Goal: Transaction & Acquisition: Book appointment/travel/reservation

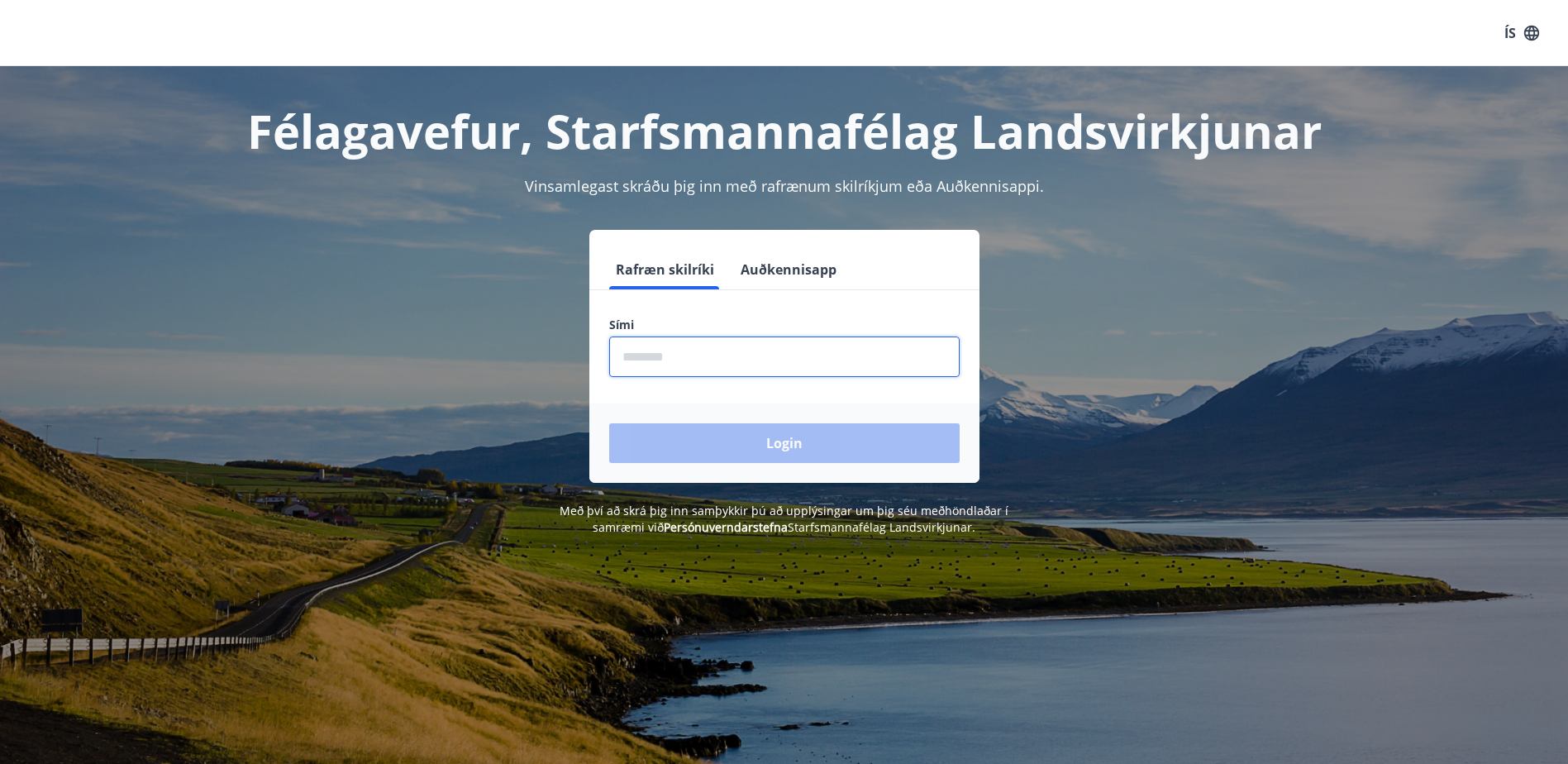
click at [803, 367] on input "phone" at bounding box center [784, 357] width 350 height 41
type input "********"
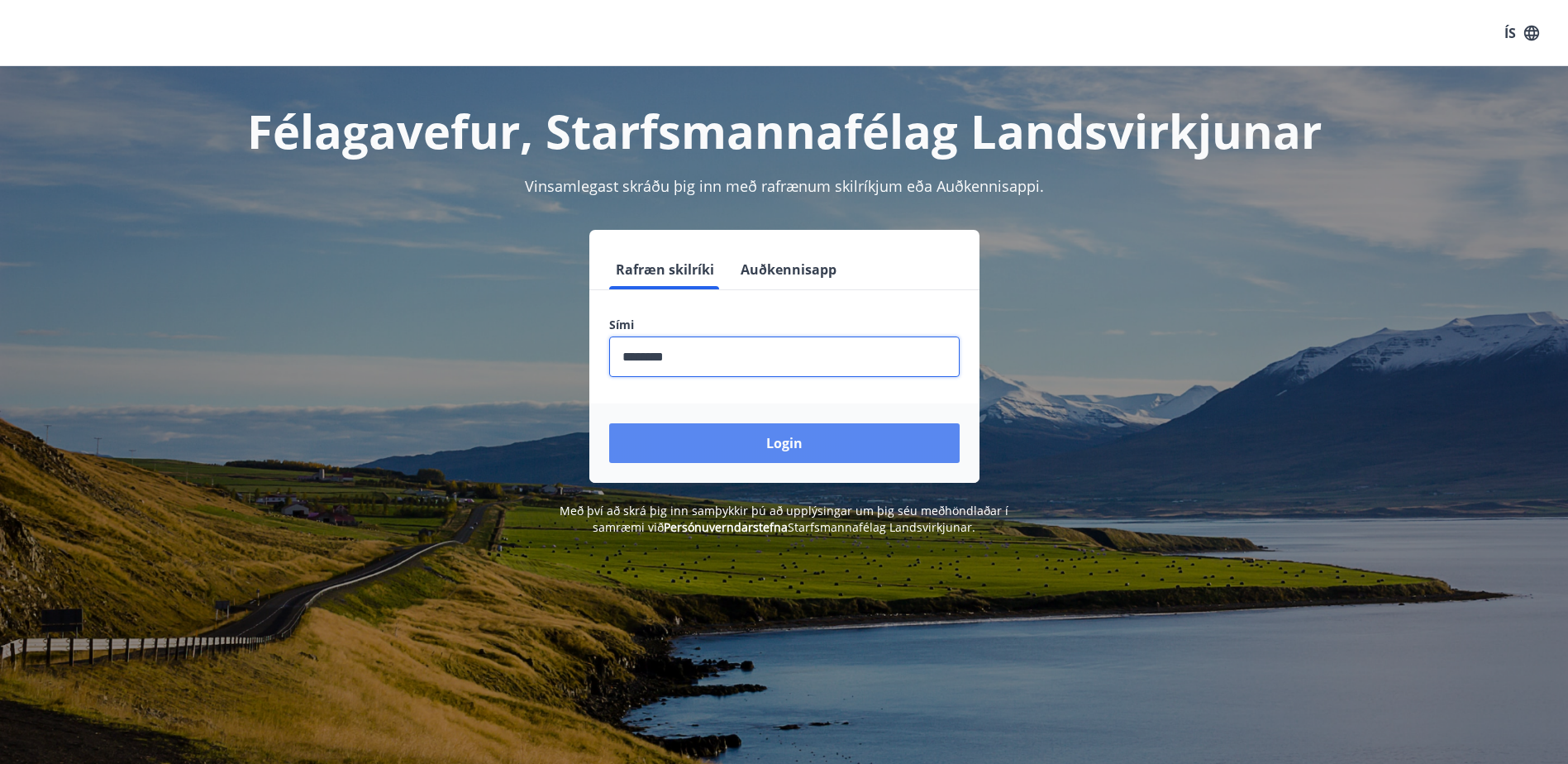
click at [791, 447] on button "Login" at bounding box center [784, 443] width 350 height 40
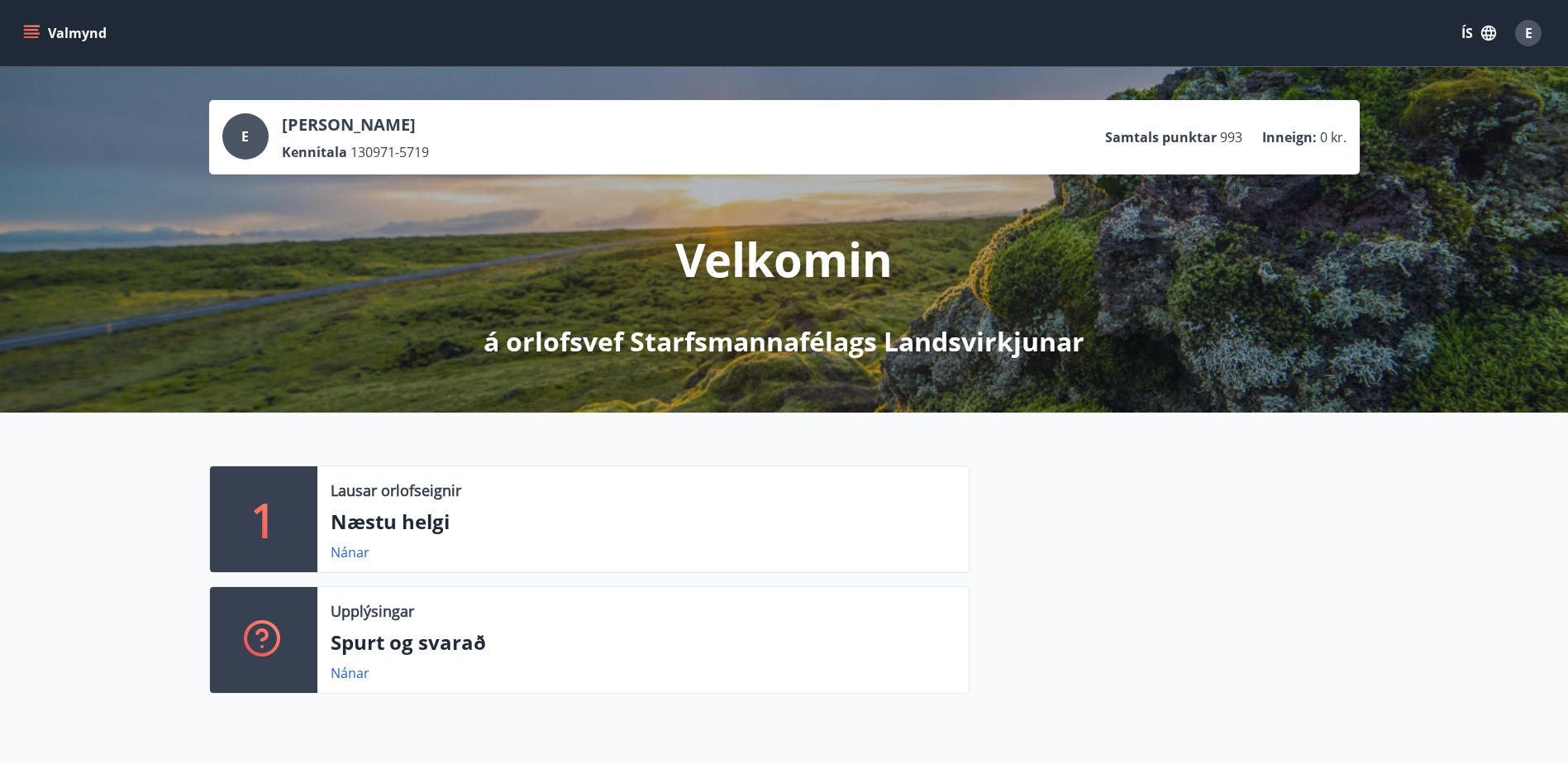
click at [28, 32] on icon "menu" at bounding box center [31, 33] width 16 height 17
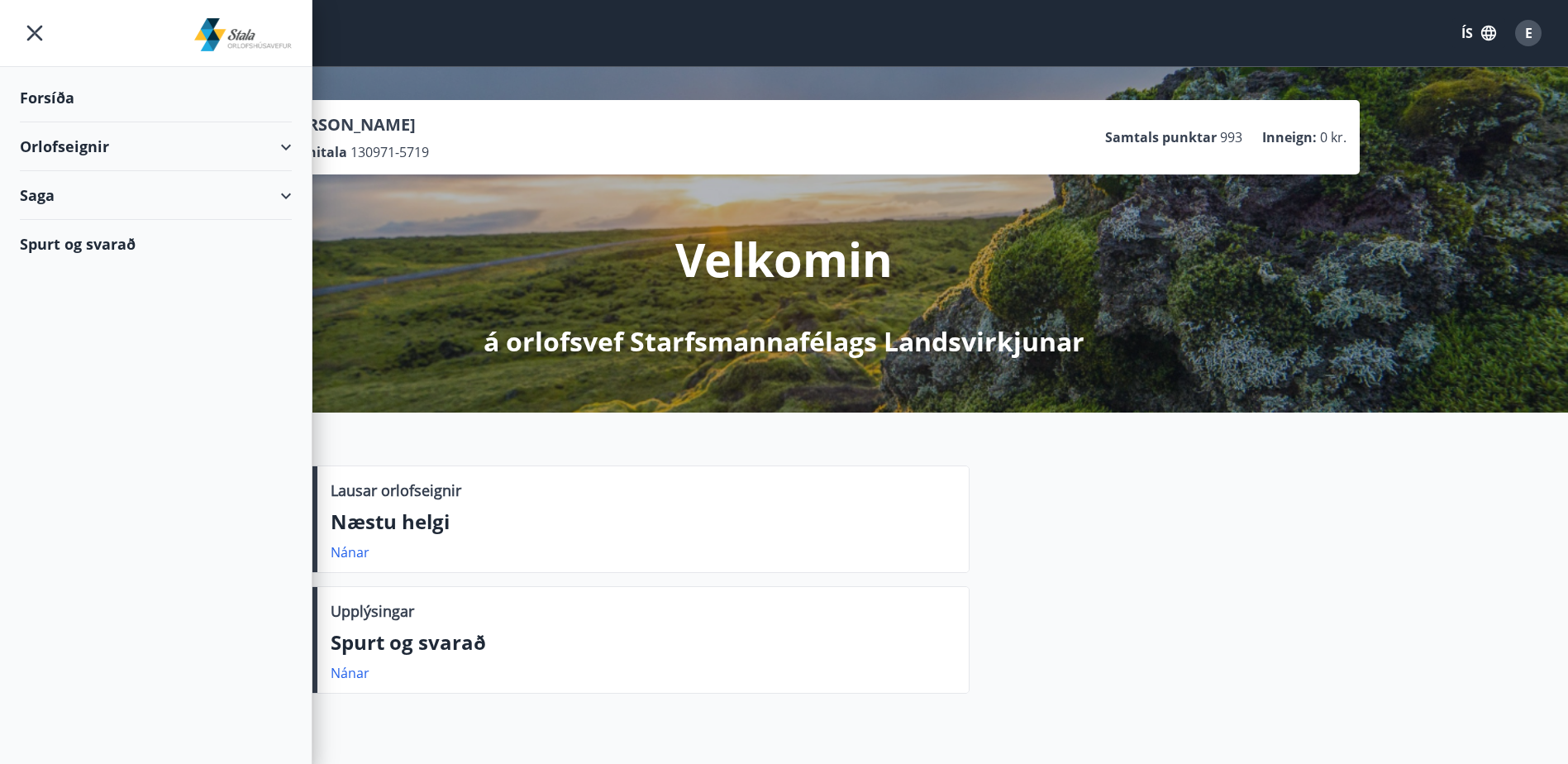
click at [74, 154] on div "Orlofseignir" at bounding box center [155, 147] width 272 height 49
click at [74, 224] on div "Bókunardagatal" at bounding box center [155, 223] width 245 height 35
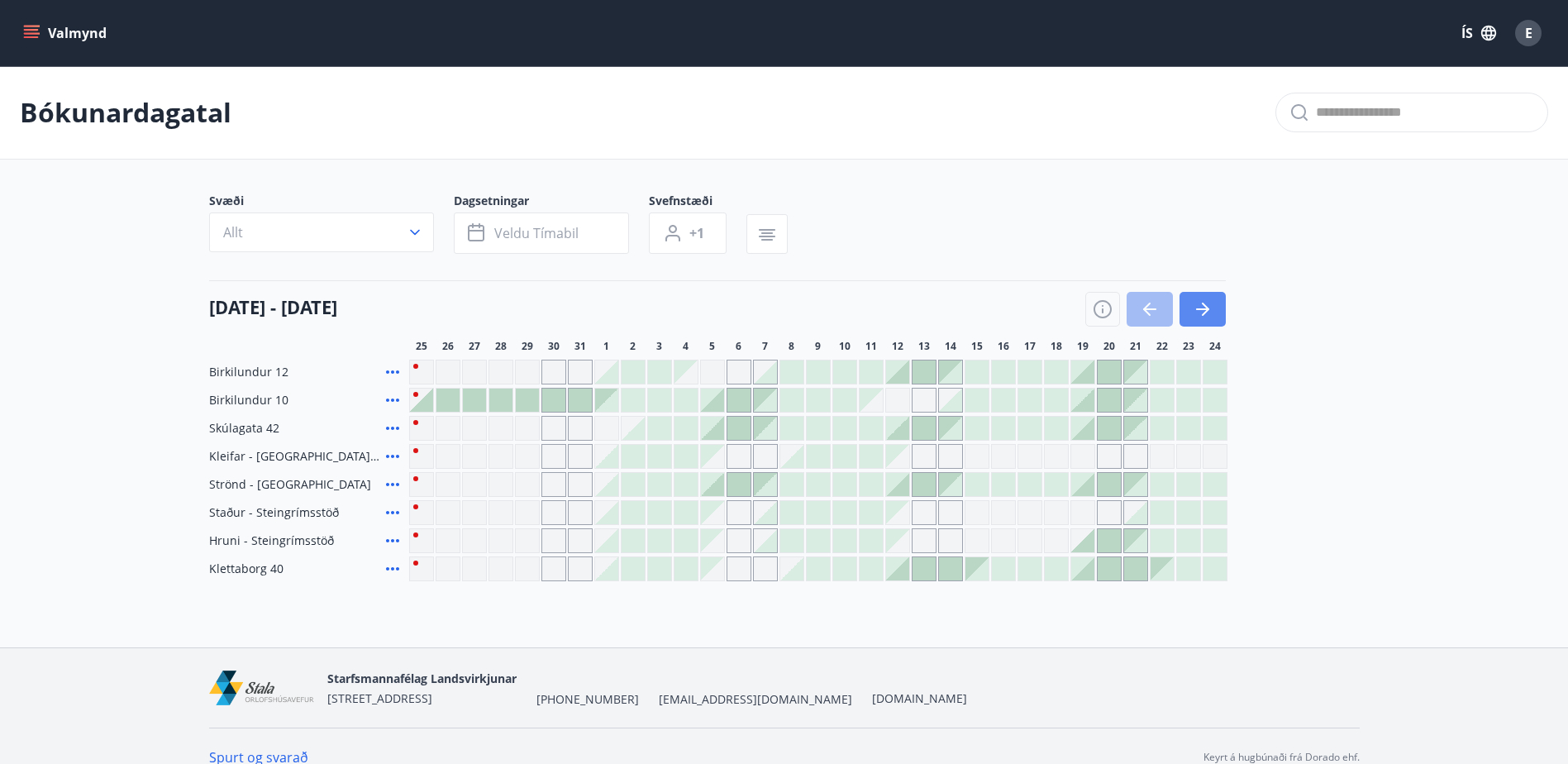
click at [1209, 316] on icon "button" at bounding box center [1202, 309] width 19 height 19
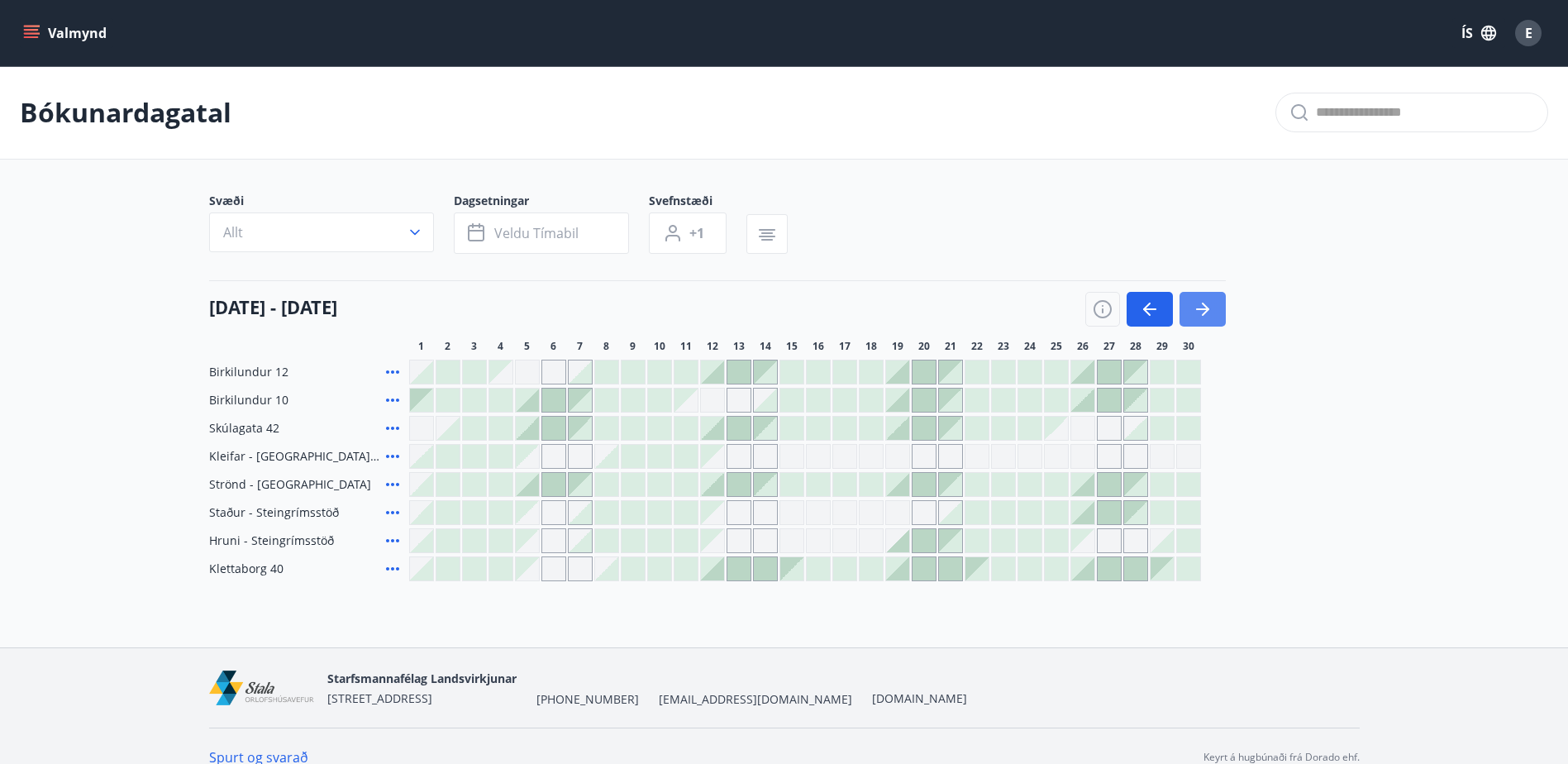
click at [1209, 316] on icon "button" at bounding box center [1202, 309] width 19 height 19
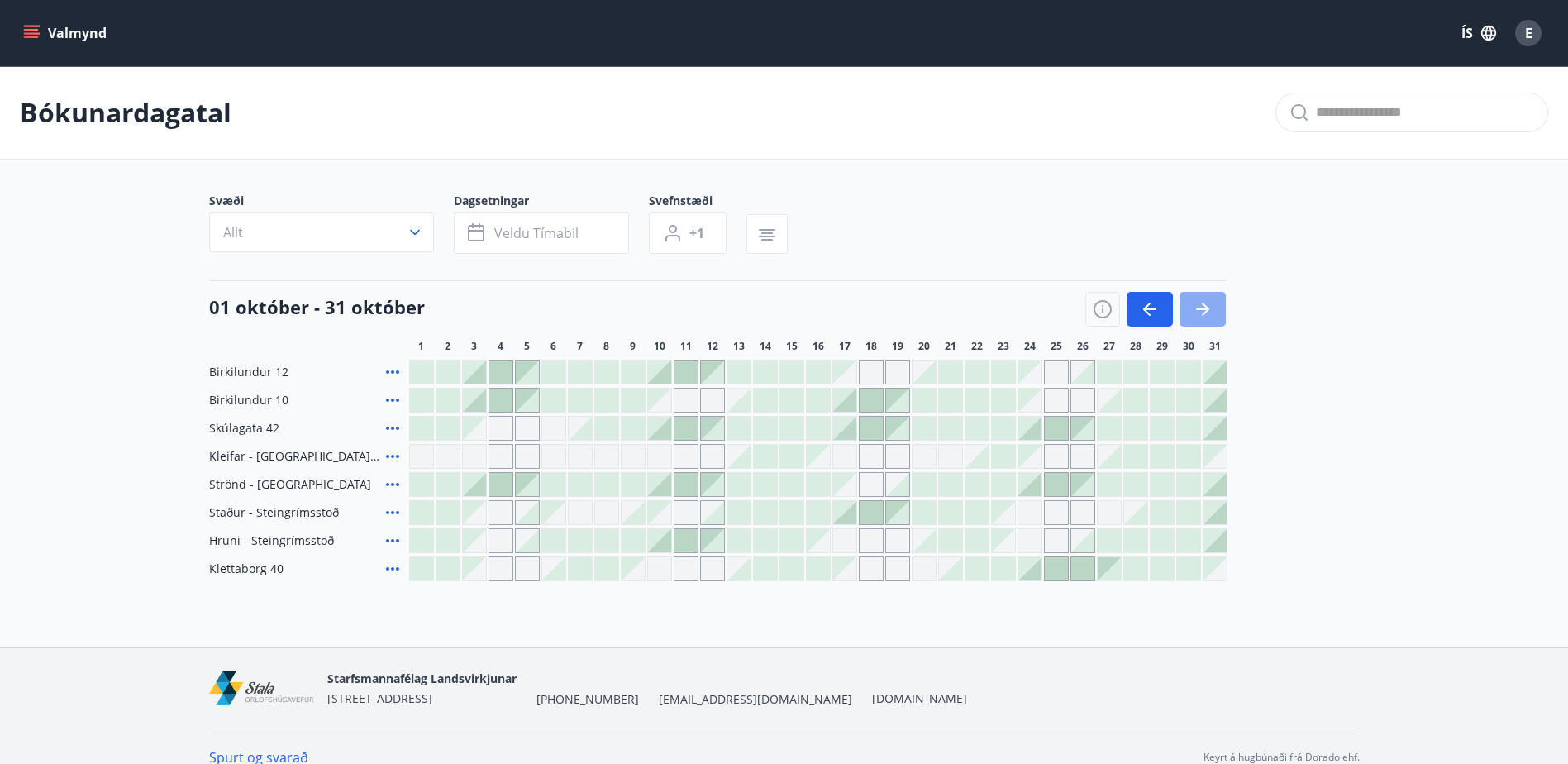
click at [1209, 316] on icon "button" at bounding box center [1202, 309] width 19 height 19
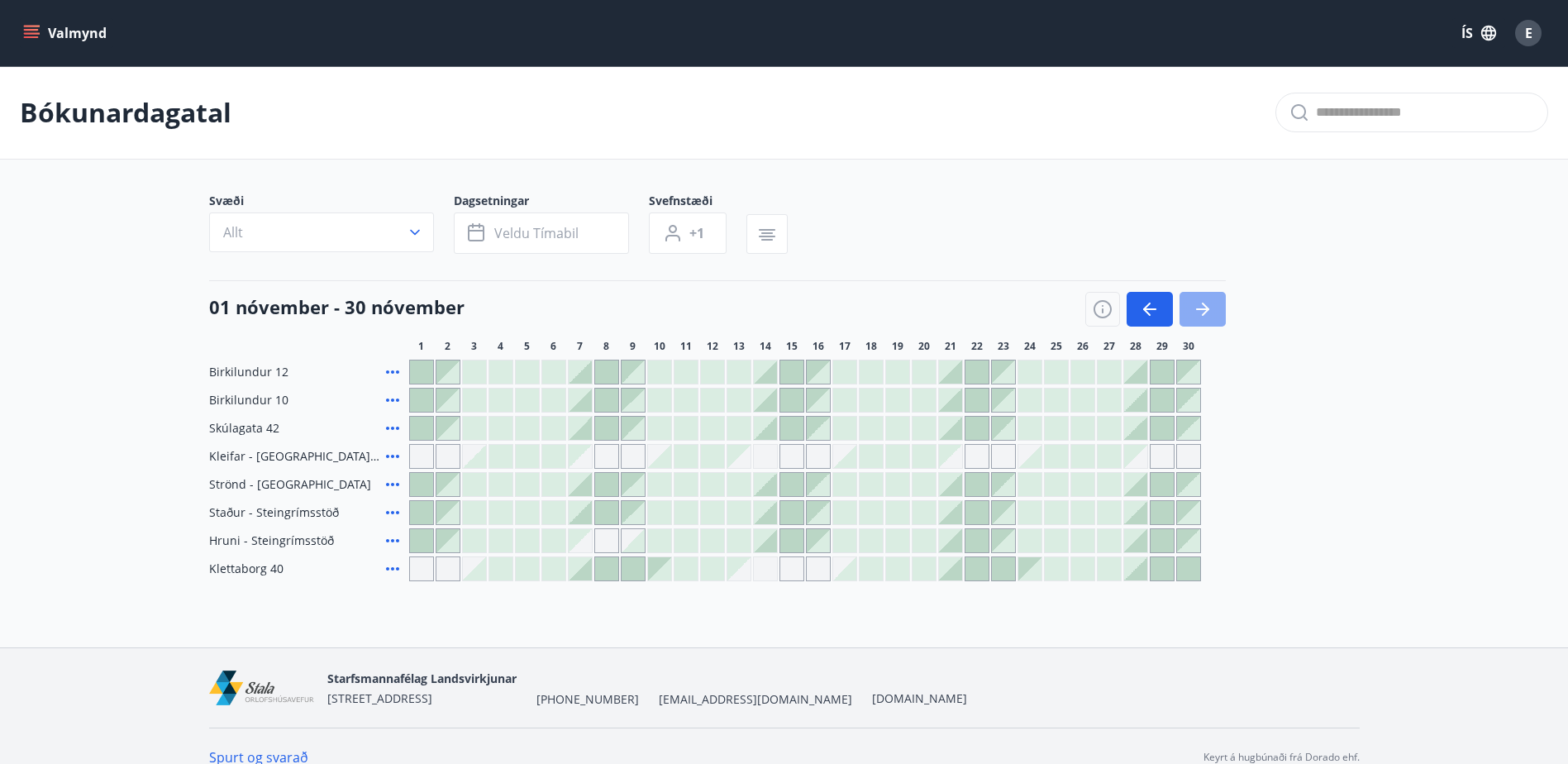
click at [1209, 316] on icon "button" at bounding box center [1202, 309] width 19 height 19
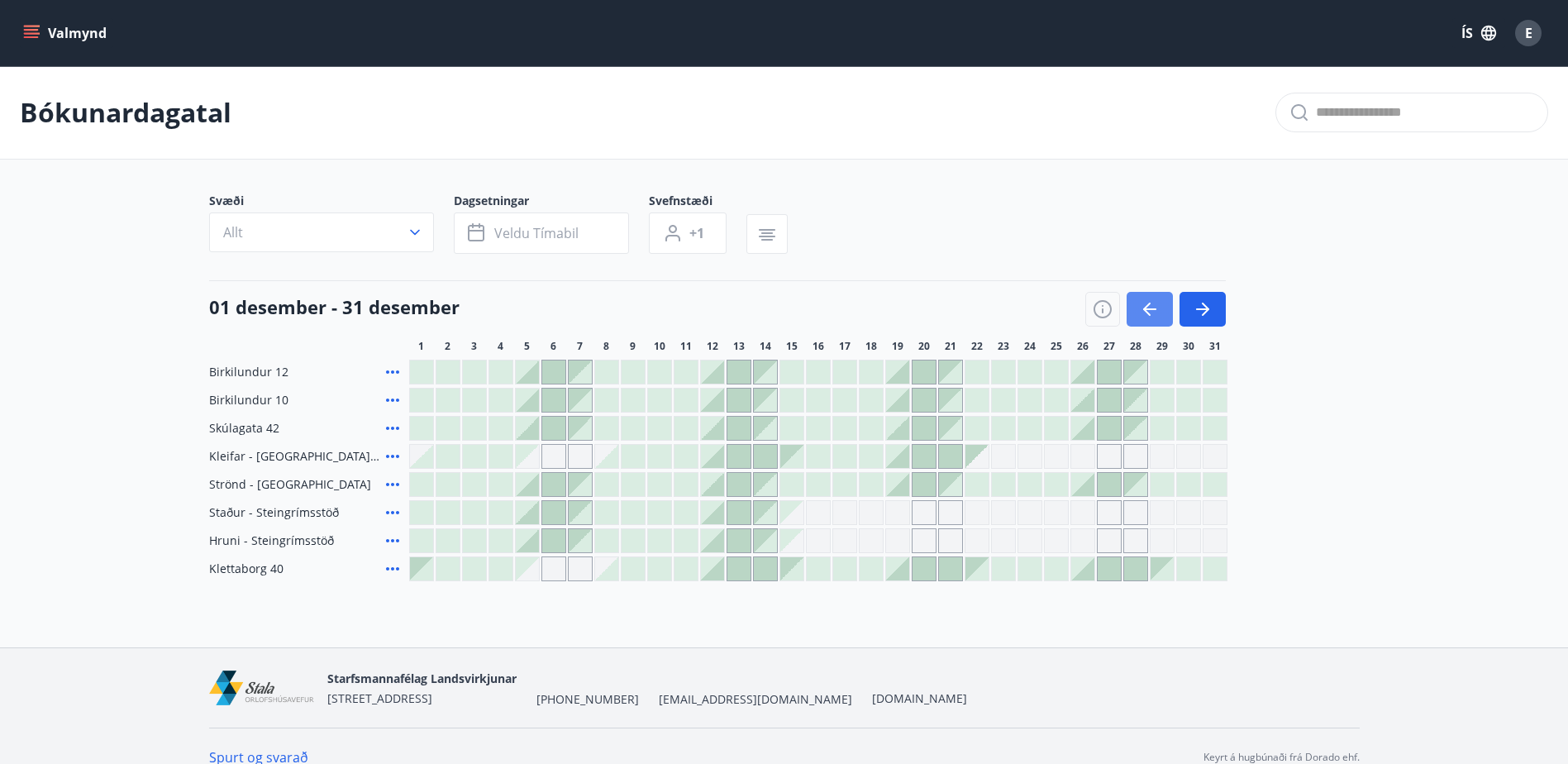
click at [1142, 302] on icon "button" at bounding box center [1150, 309] width 19 height 19
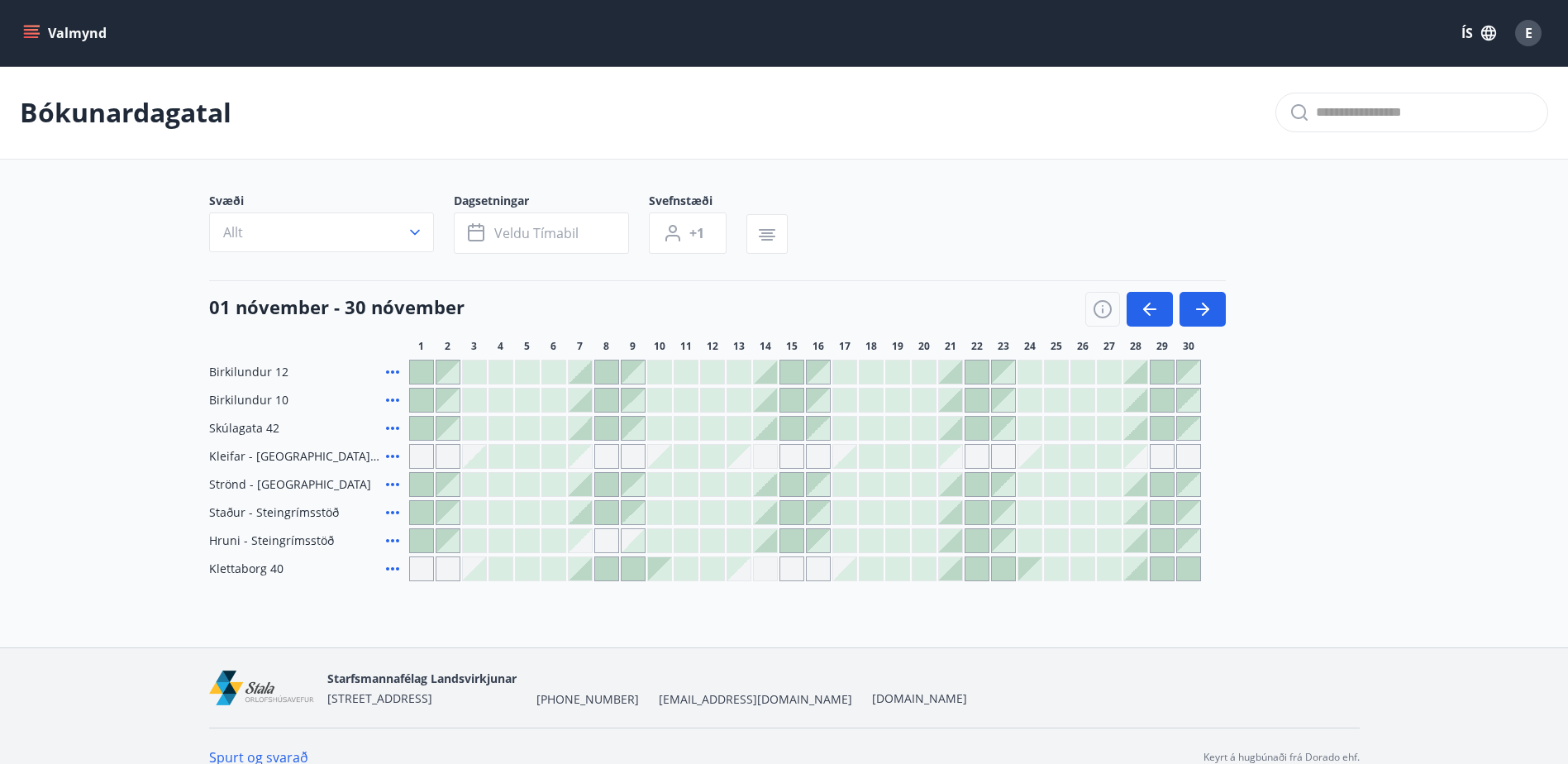
click at [1136, 510] on div at bounding box center [1135, 513] width 23 height 23
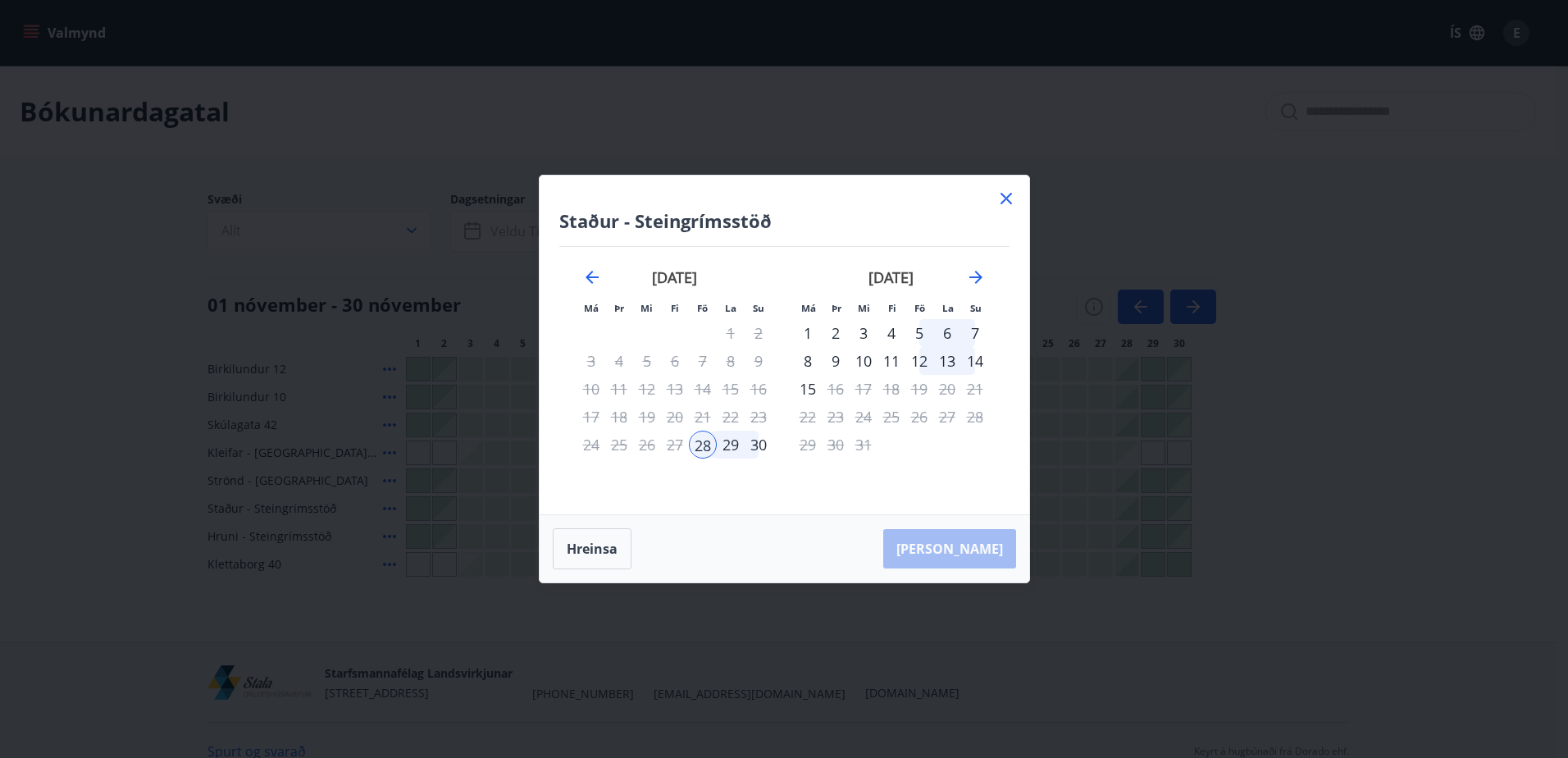
click at [756, 442] on div "30" at bounding box center [758, 444] width 28 height 28
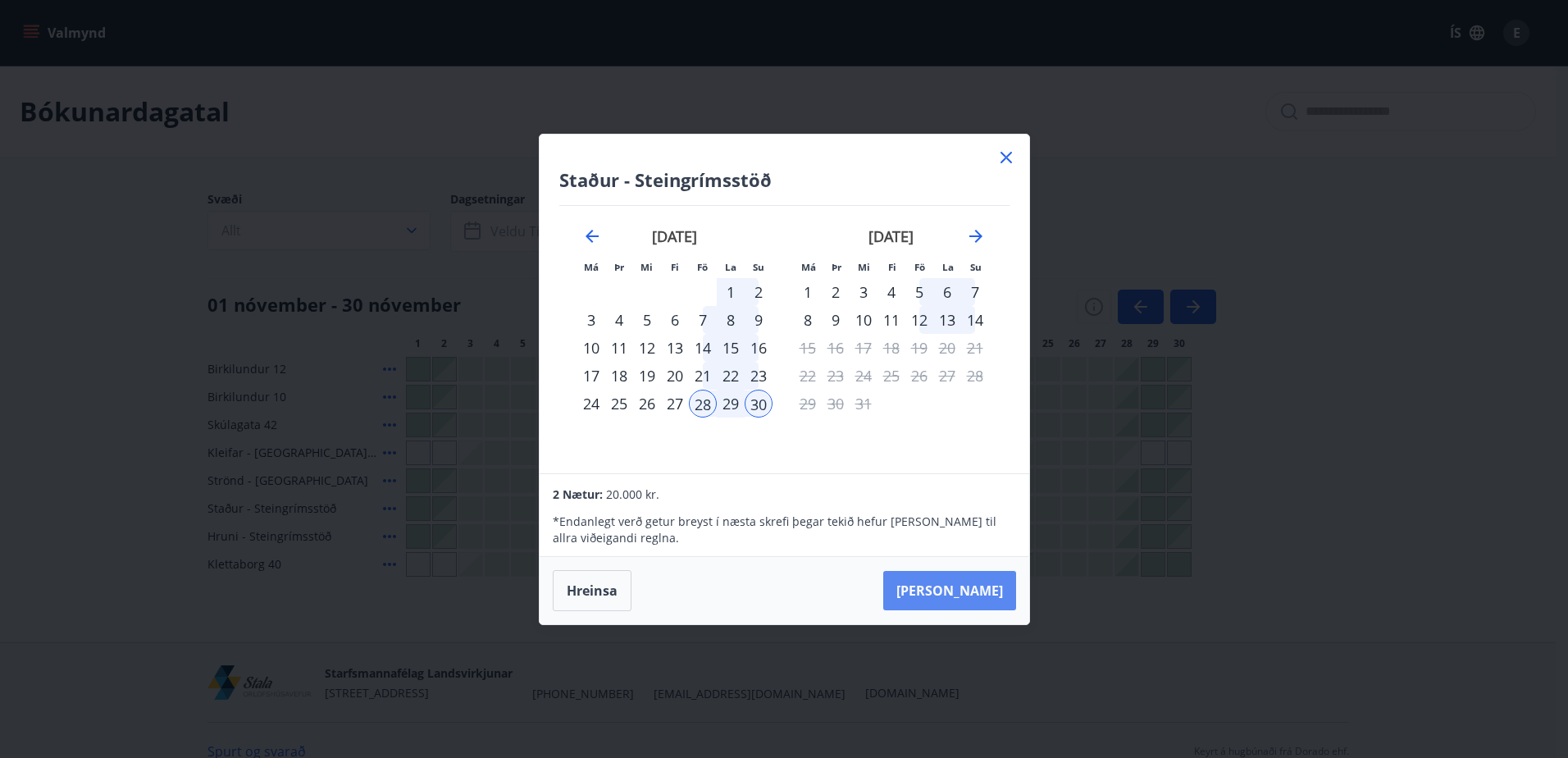
click at [965, 590] on button "[PERSON_NAME]" at bounding box center [949, 590] width 133 height 39
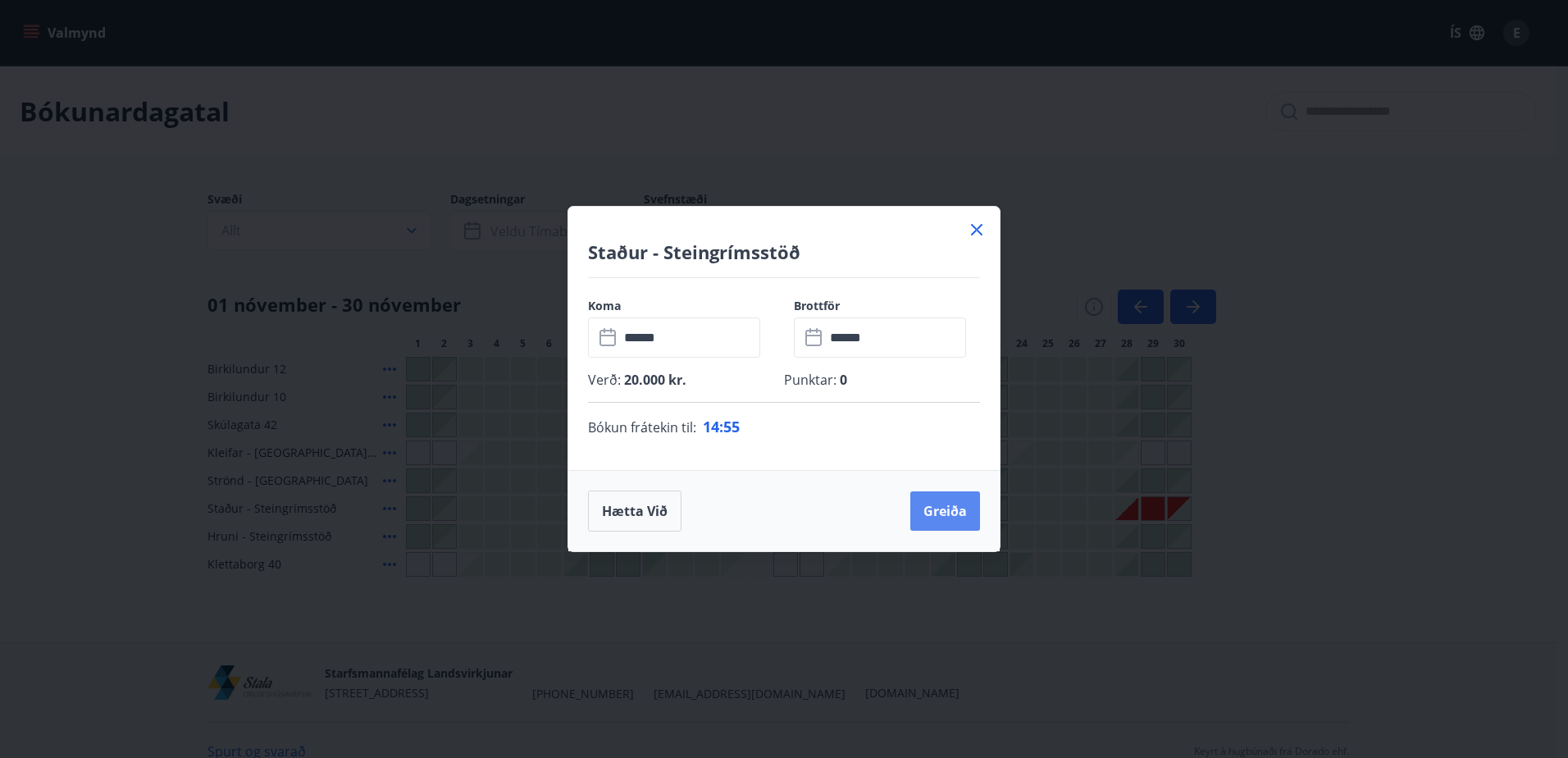
click at [943, 512] on button "Greiða" at bounding box center [945, 510] width 69 height 39
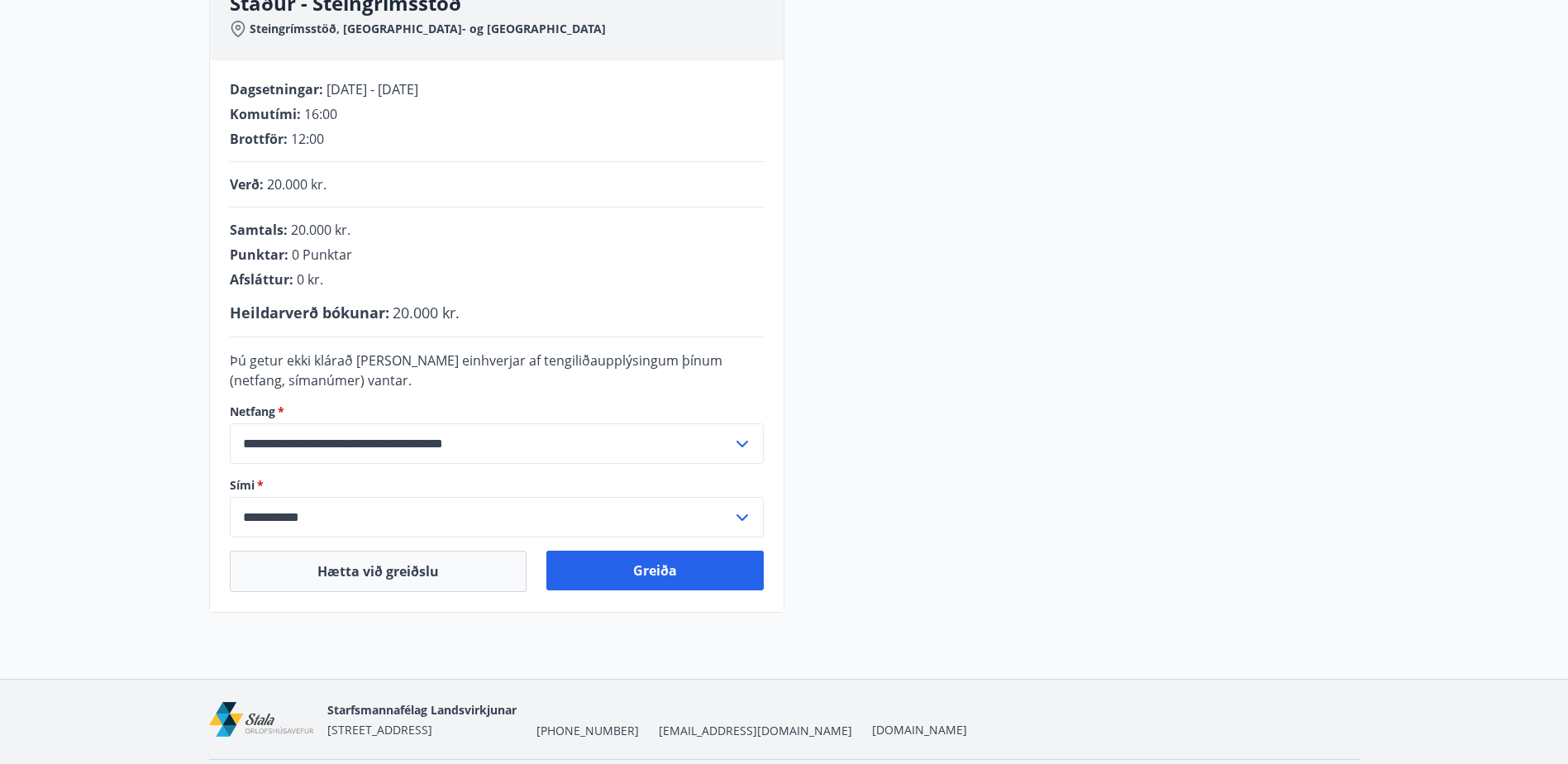
scroll to position [248, 0]
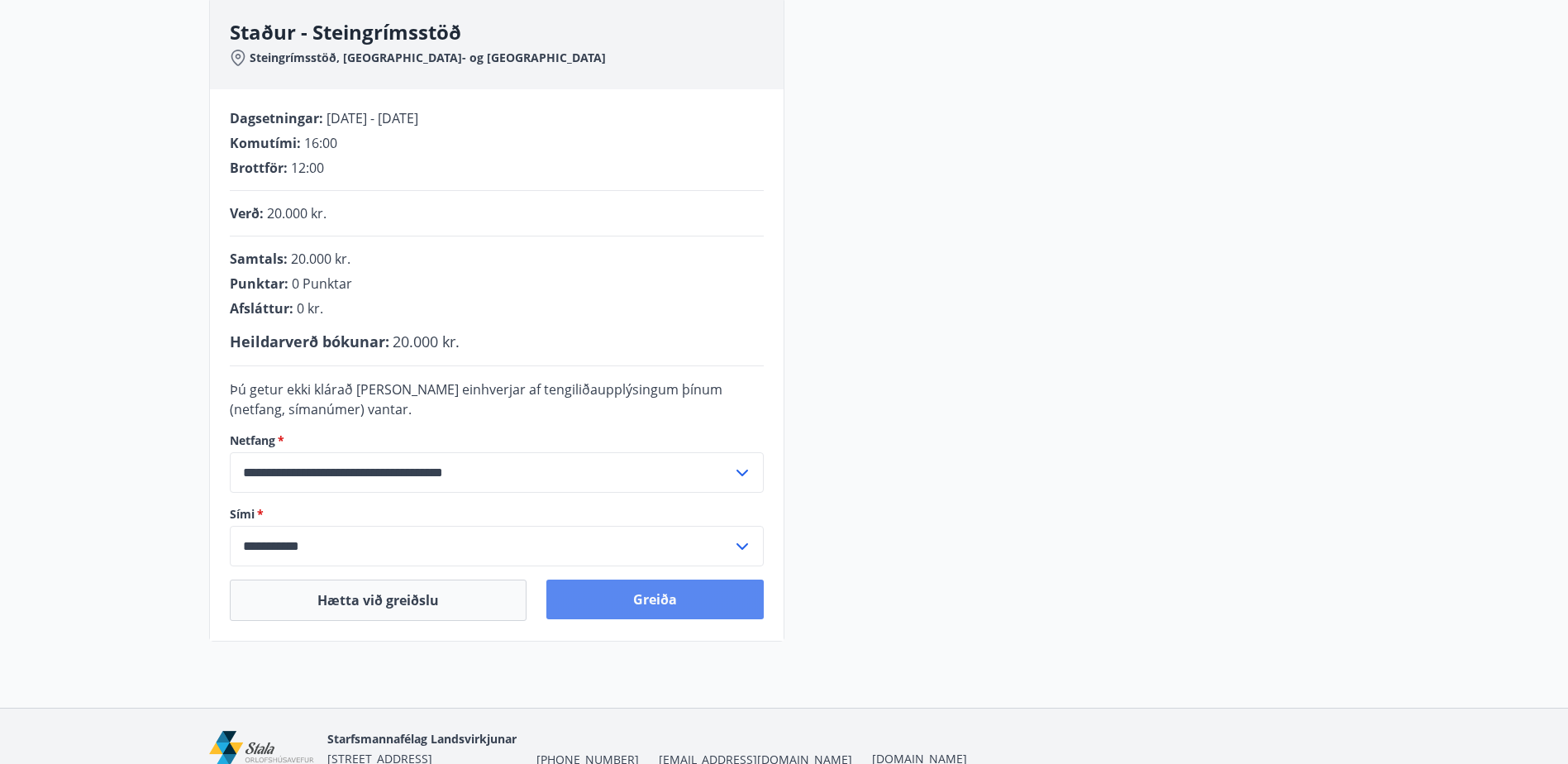
click at [670, 604] on button "Greiða" at bounding box center [655, 599] width 217 height 40
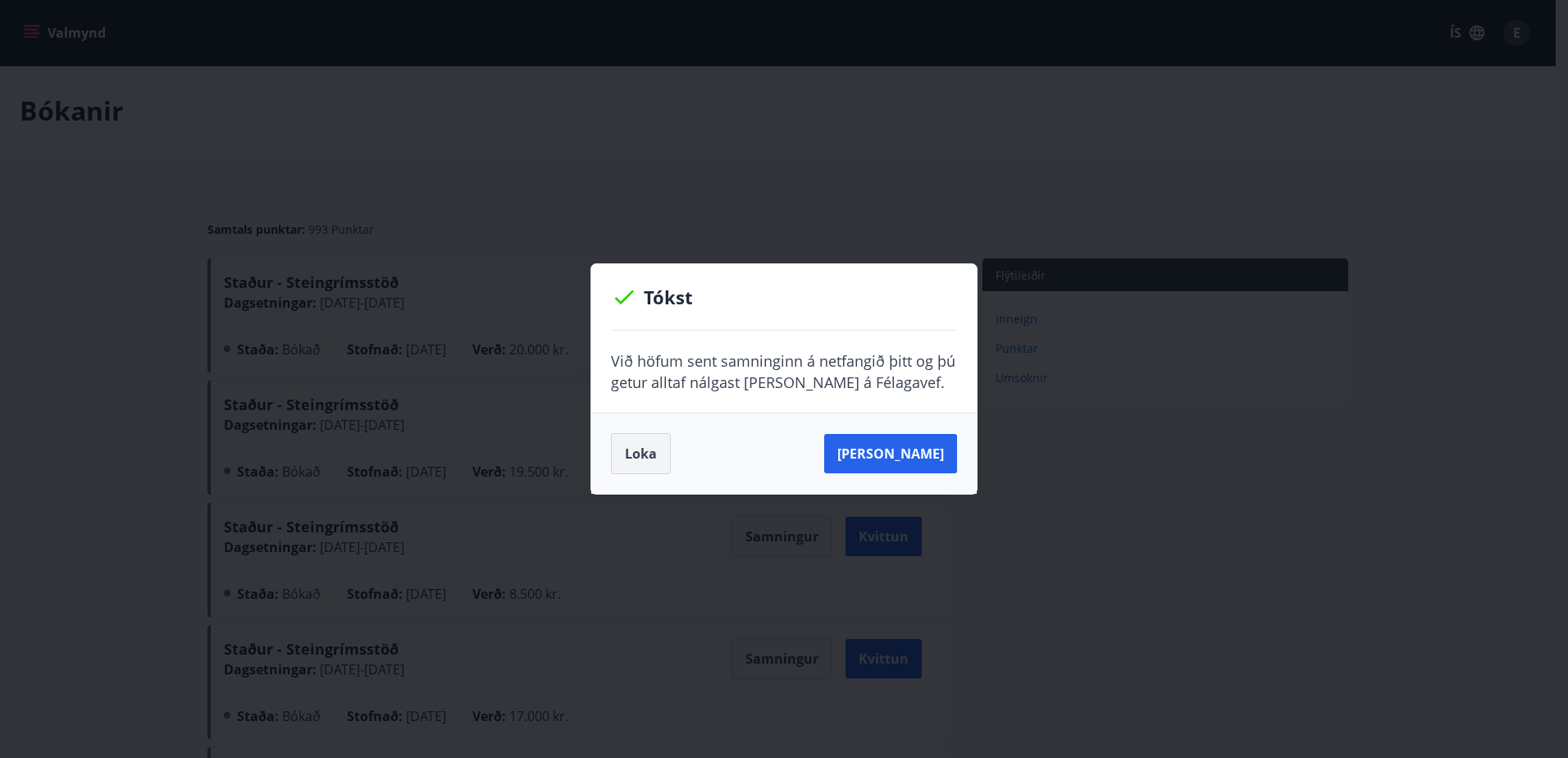
click at [635, 446] on button "Loka" at bounding box center [641, 454] width 60 height 41
